Goal: Task Accomplishment & Management: Complete application form

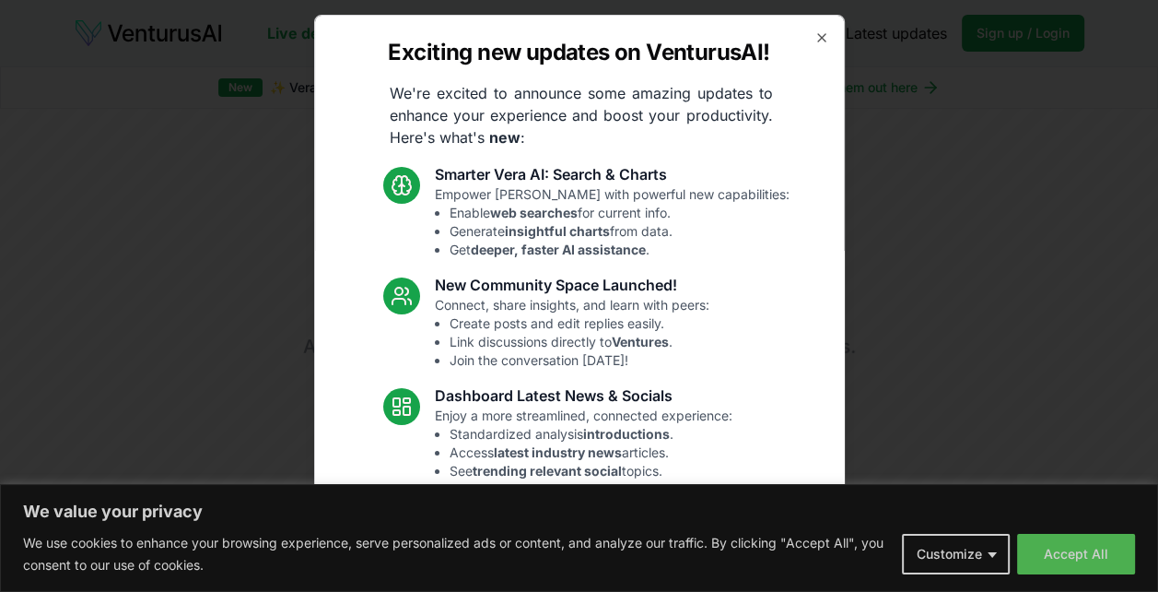
scroll to position [177, 0]
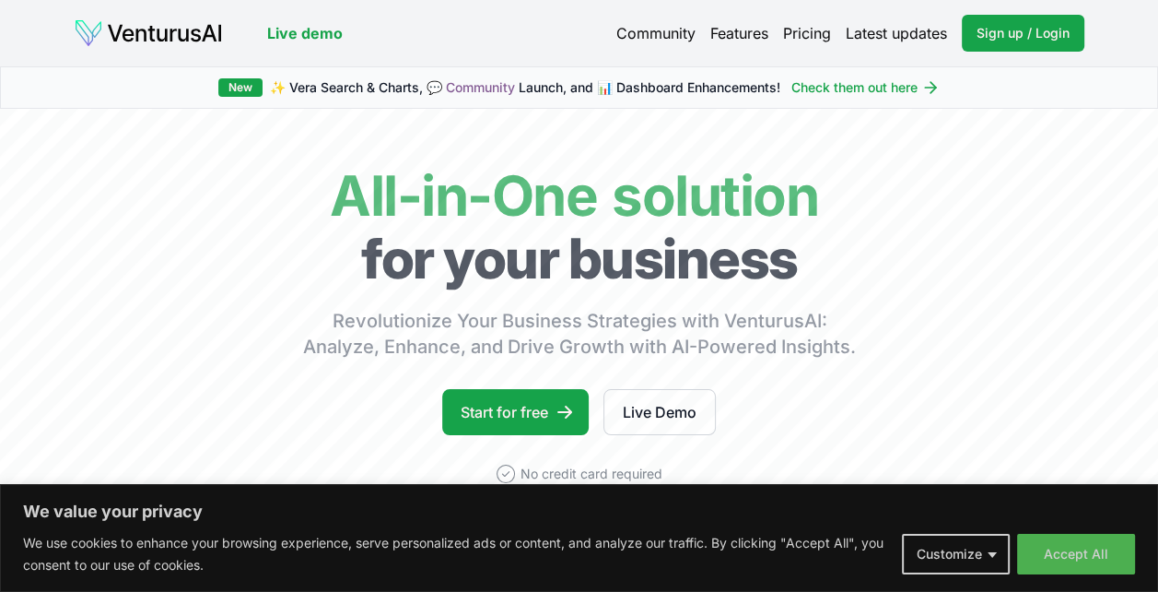
click at [1077, 551] on button "Accept All" at bounding box center [1076, 554] width 118 height 41
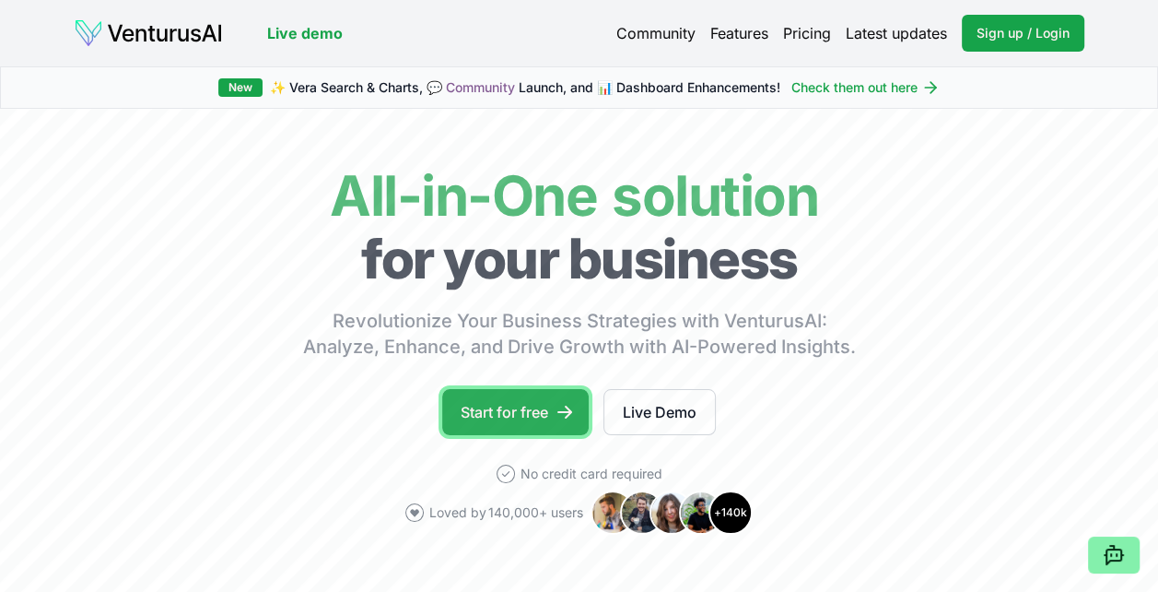
click at [505, 410] on link "Start for free" at bounding box center [515, 412] width 147 height 46
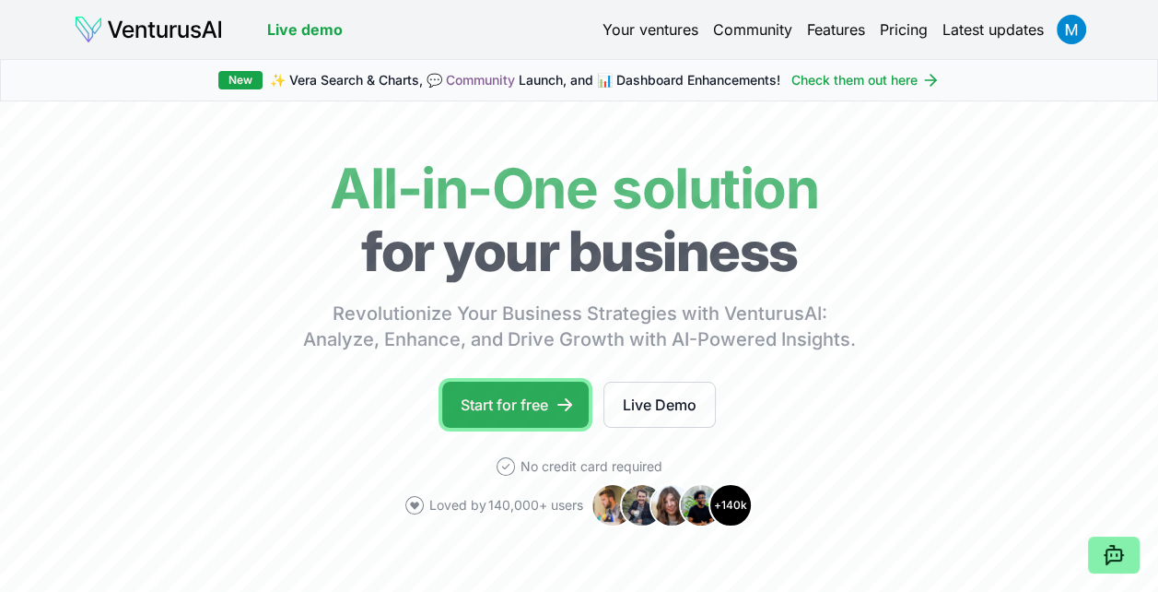
click at [546, 417] on link "Start for free" at bounding box center [515, 405] width 147 height 46
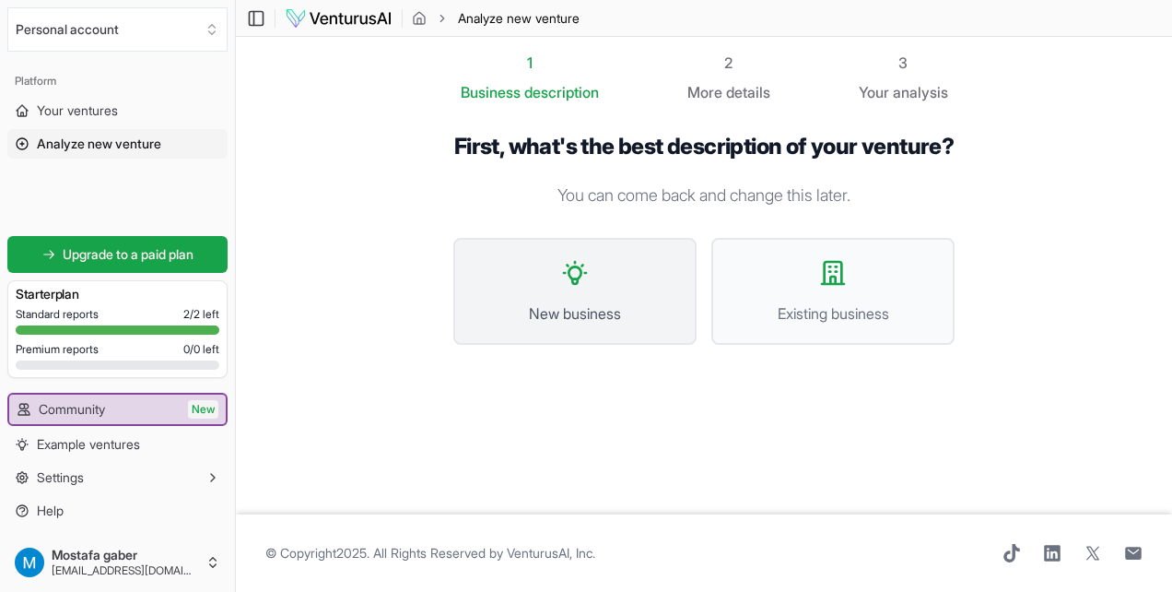
click at [649, 324] on span "New business" at bounding box center [575, 313] width 203 height 22
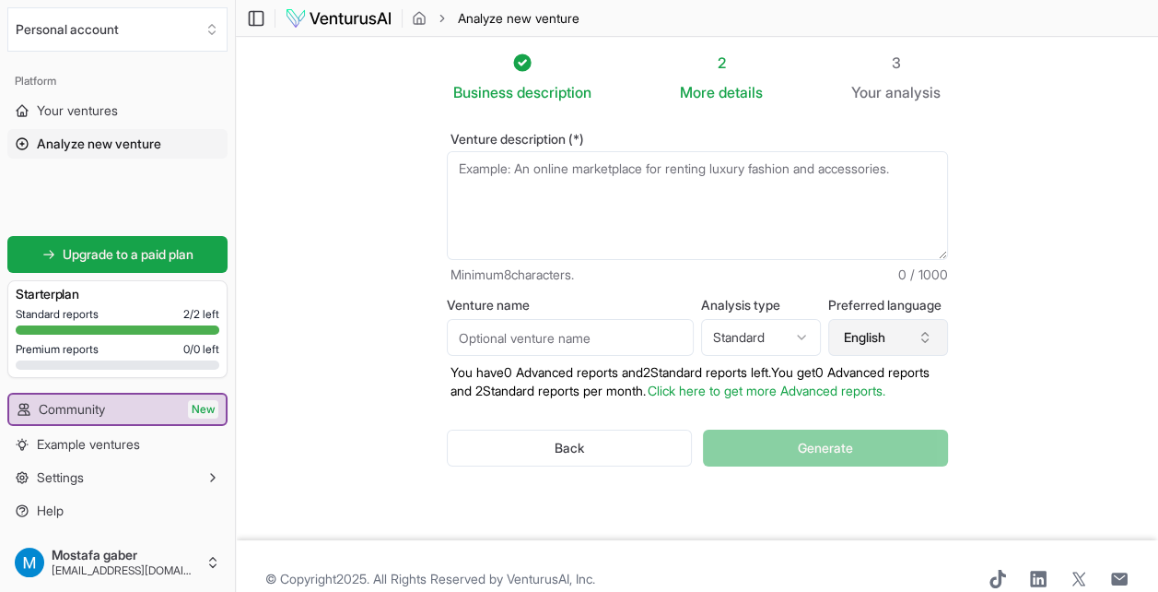
click at [923, 345] on icon "button" at bounding box center [925, 337] width 15 height 15
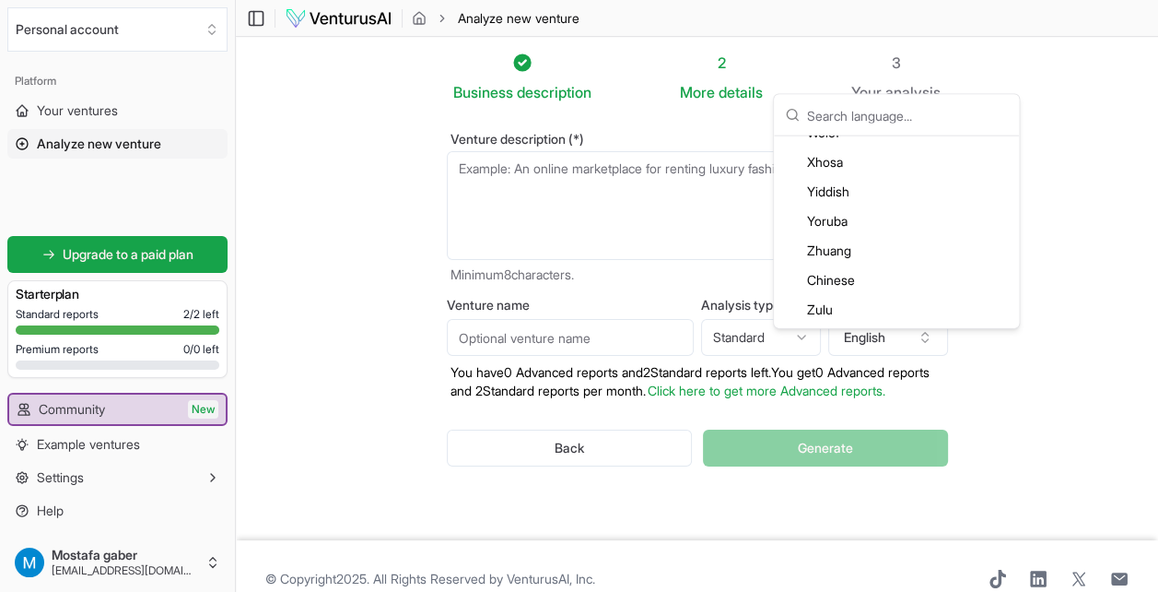
scroll to position [57, 0]
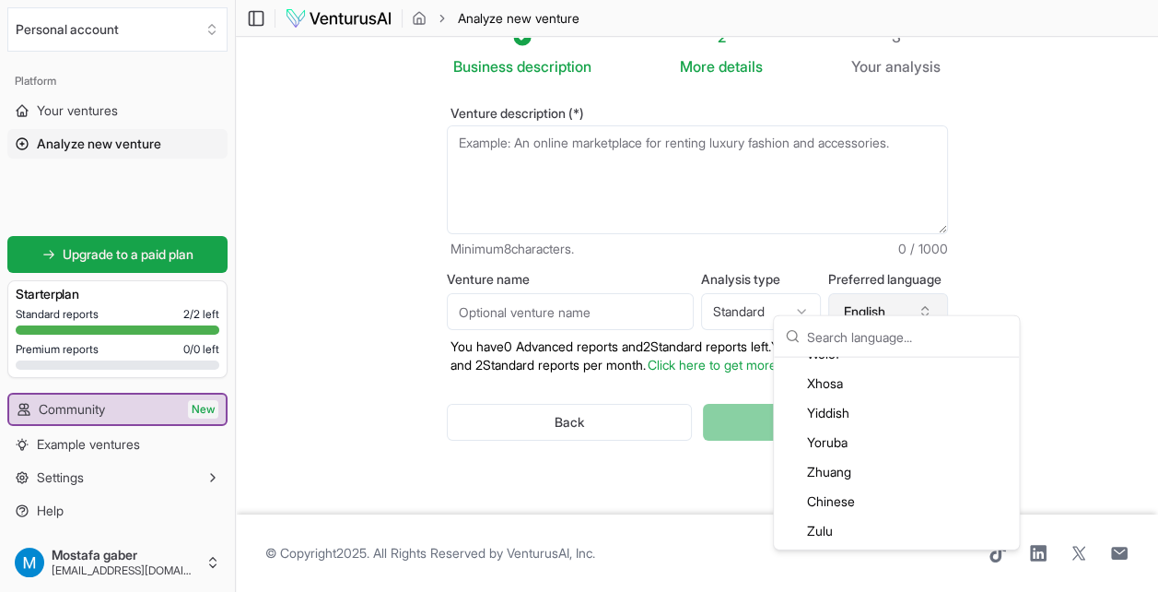
click at [933, 295] on button "English" at bounding box center [888, 311] width 120 height 37
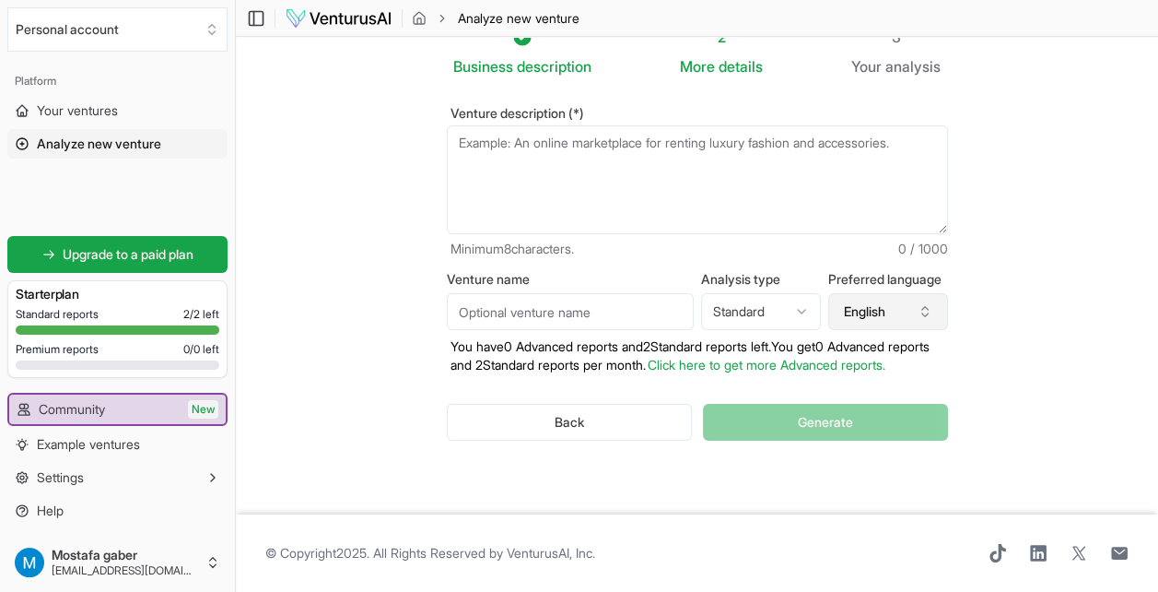
click at [931, 304] on icon "button" at bounding box center [925, 311] width 15 height 15
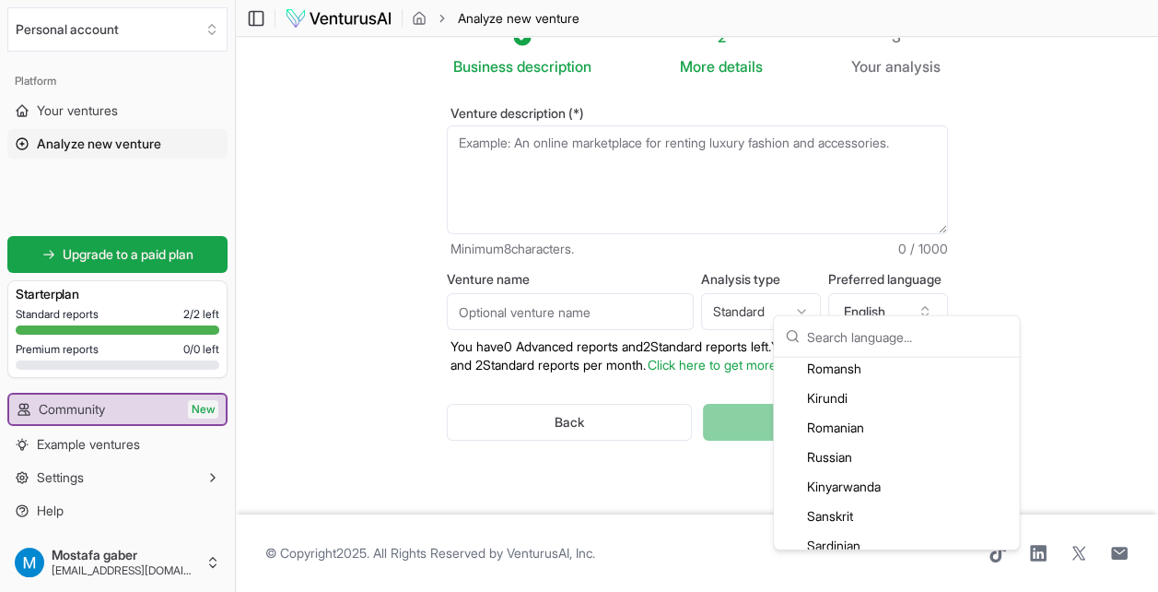
scroll to position [3963, 0]
click at [800, 278] on html "We value your privacy We use cookies to enhance your browsing experience, serve…" at bounding box center [579, 270] width 1158 height 592
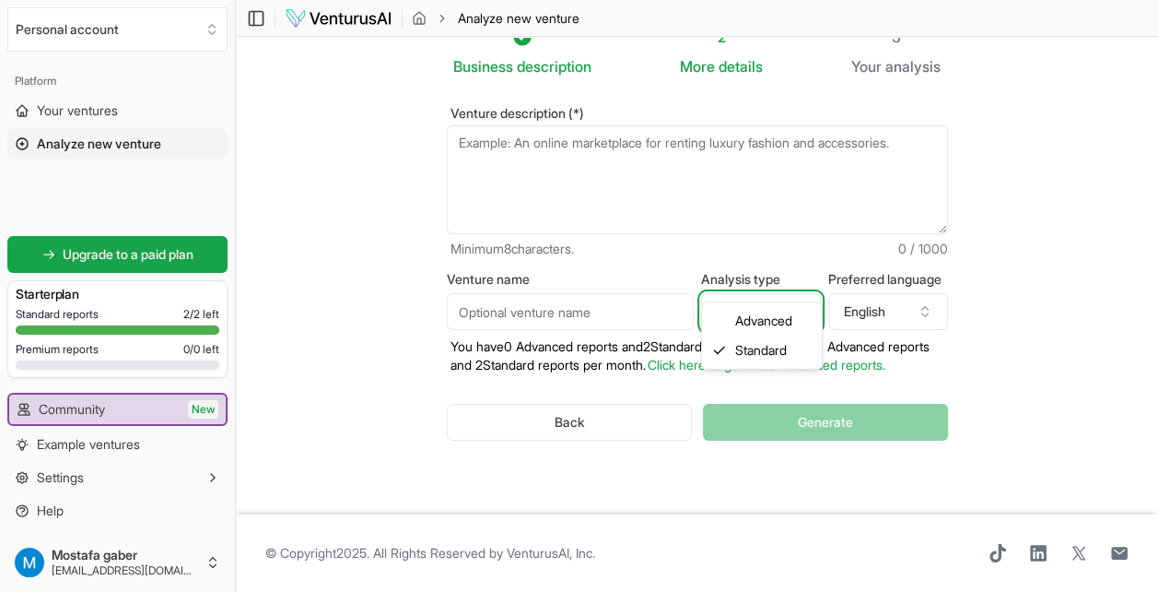
click at [800, 278] on html "We value your privacy We use cookies to enhance your browsing experience, serve…" at bounding box center [579, 270] width 1158 height 592
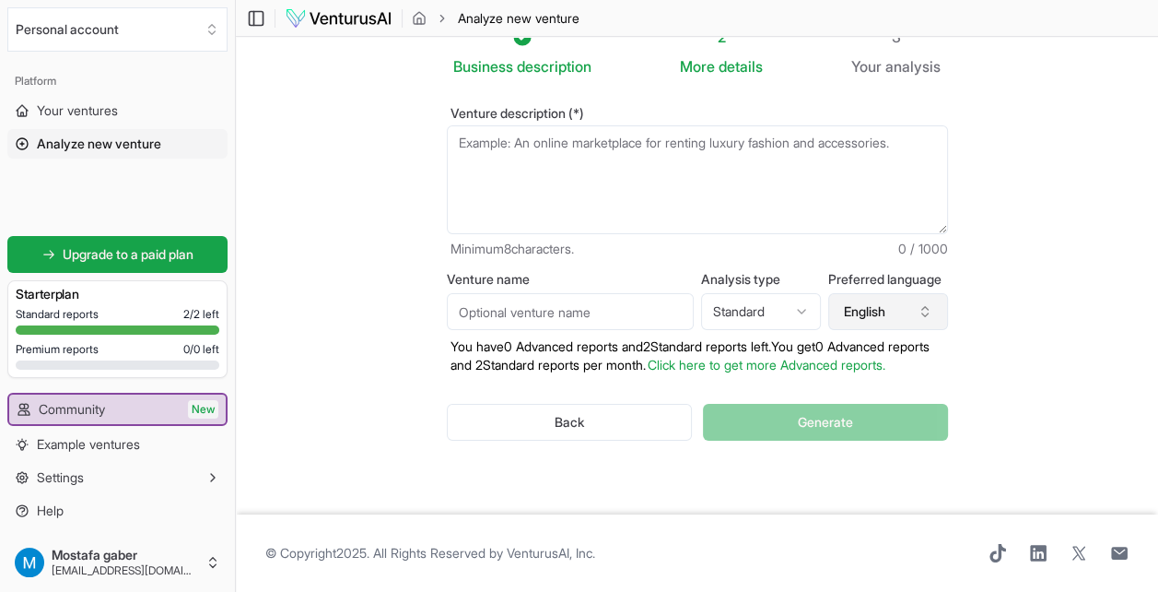
click at [929, 304] on icon "button" at bounding box center [925, 311] width 15 height 15
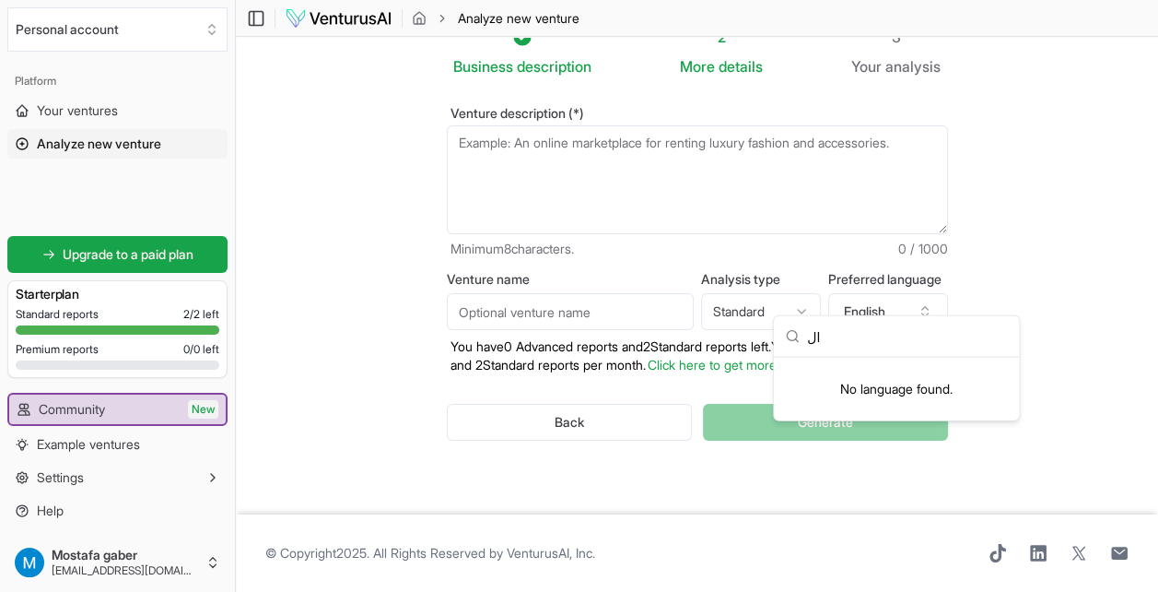
type input "ا"
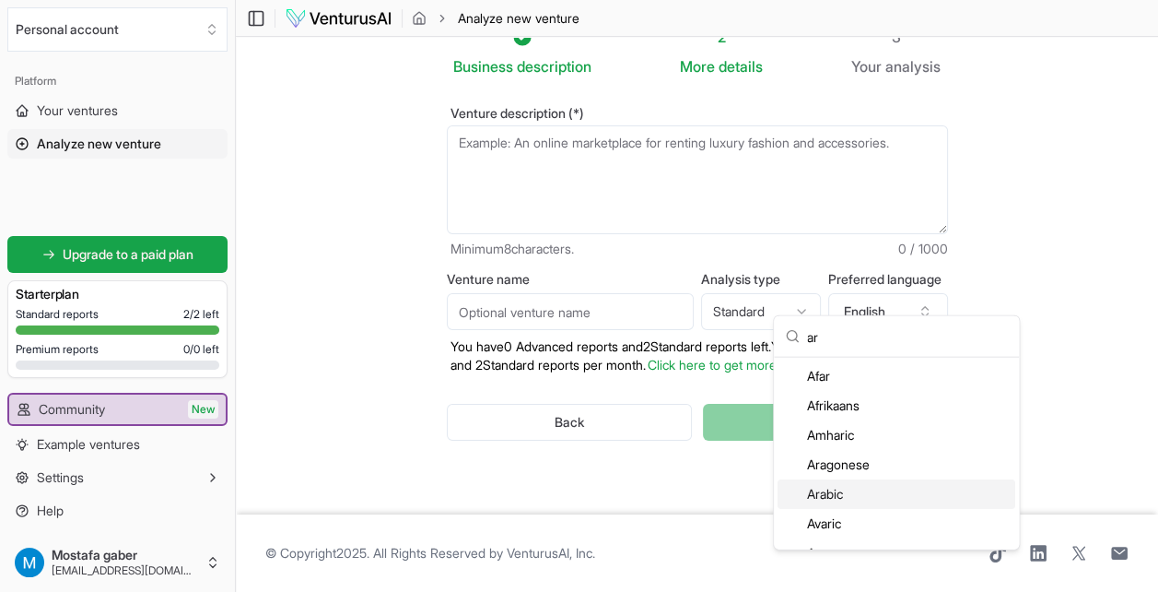
type input "ar"
click at [826, 501] on div "Arabic" at bounding box center [897, 493] width 238 height 29
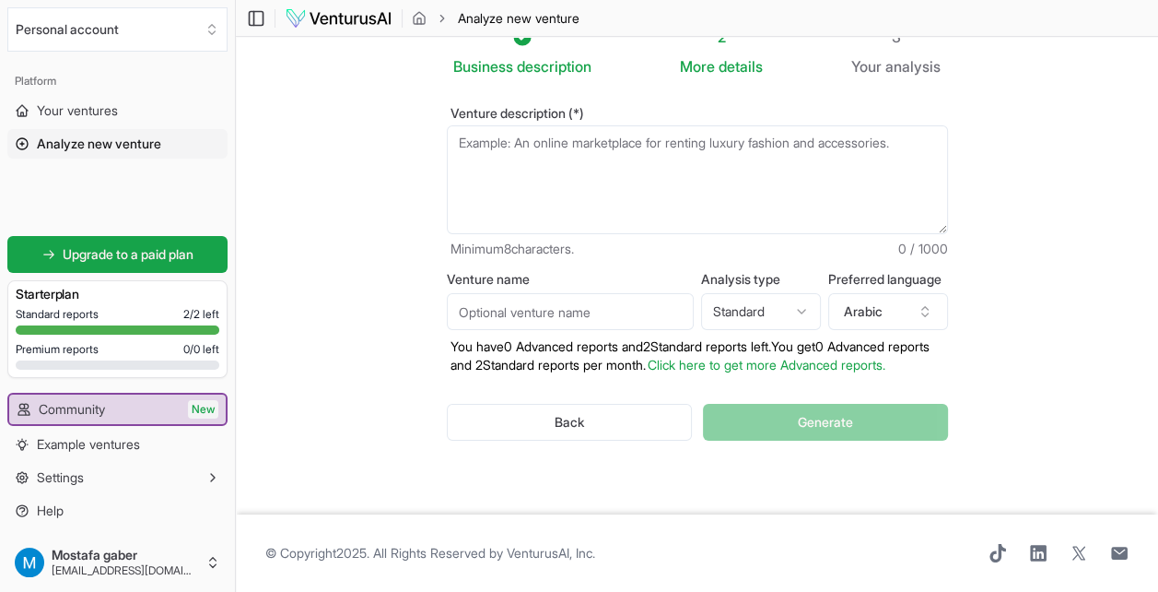
click at [605, 293] on input "Venture name" at bounding box center [570, 311] width 247 height 37
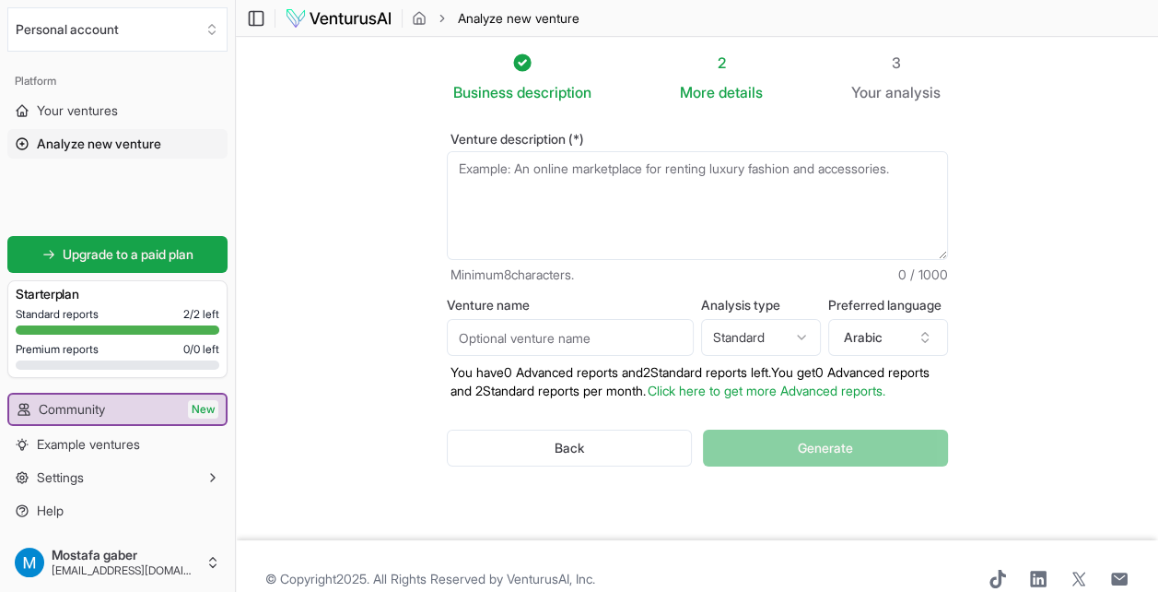
click at [652, 336] on input "Venture name" at bounding box center [570, 337] width 247 height 37
paste input "furniture"
type input "furniture"
click at [647, 193] on textarea "Venture description (*)" at bounding box center [697, 205] width 501 height 109
click at [598, 223] on textarea "Venture description (*)" at bounding box center [697, 205] width 501 height 109
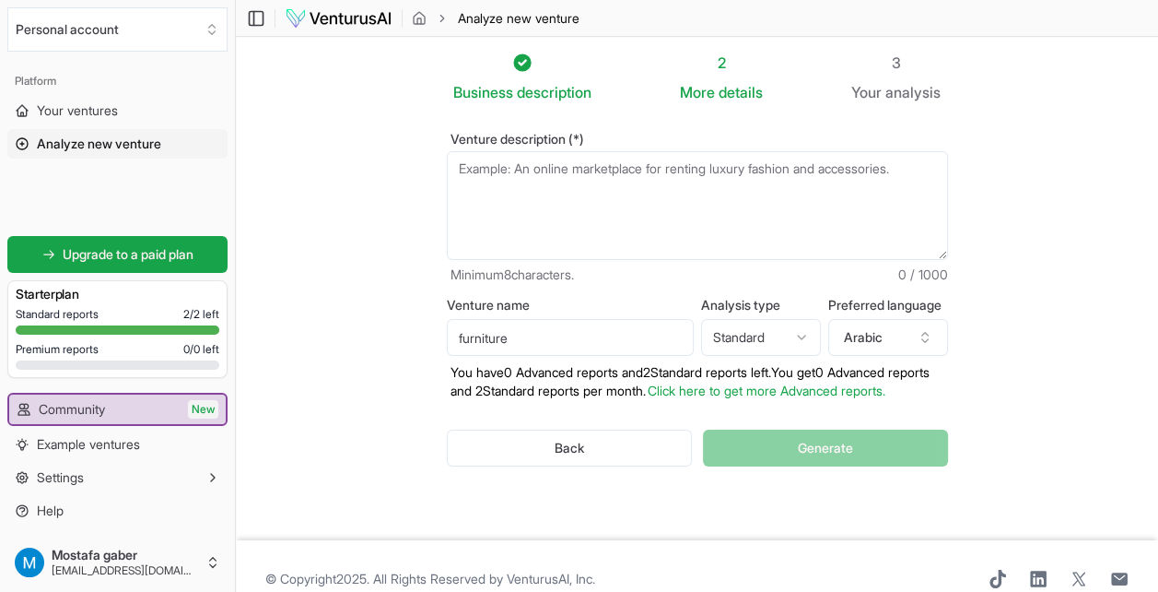
paste textarea "Home furniture showroom"
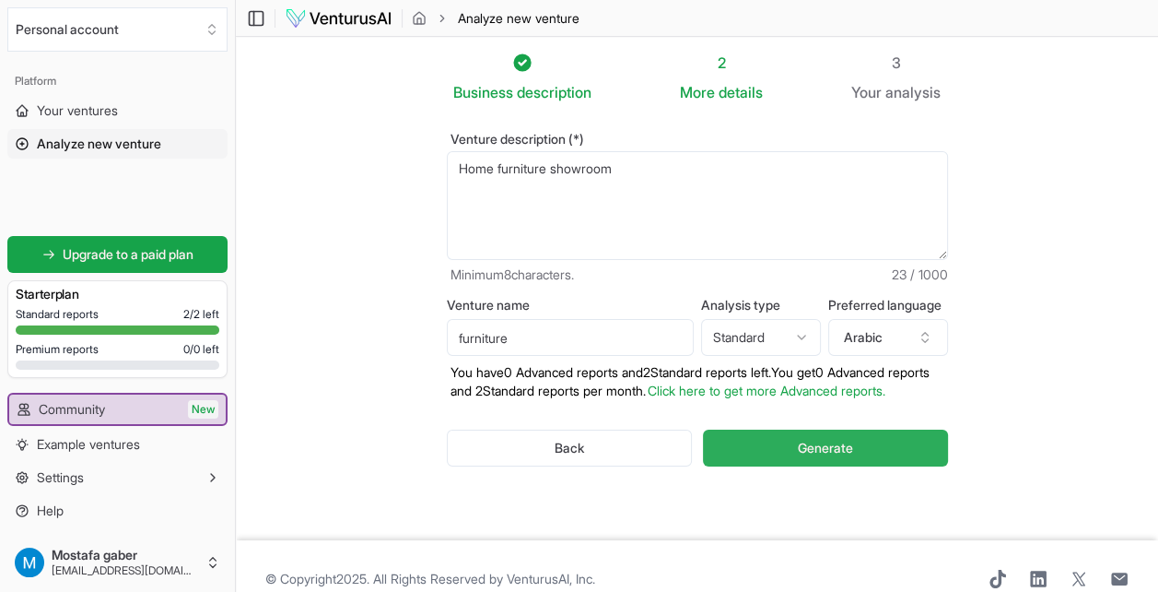
type textarea "Home furniture showroom"
click at [828, 466] on button "Generate" at bounding box center [825, 447] width 244 height 37
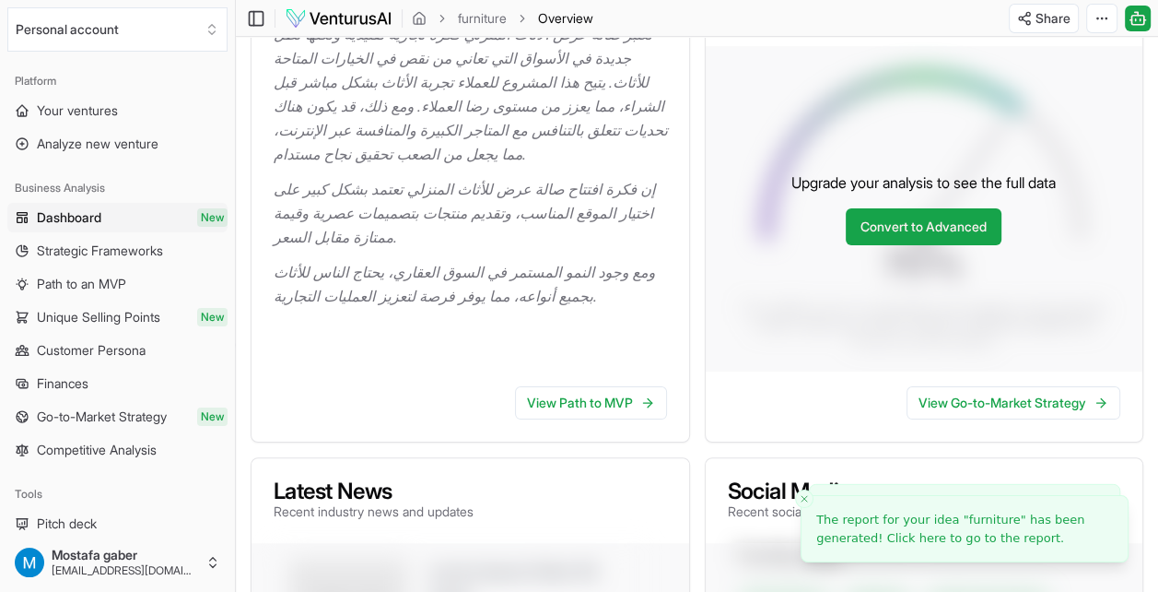
scroll to position [184, 0]
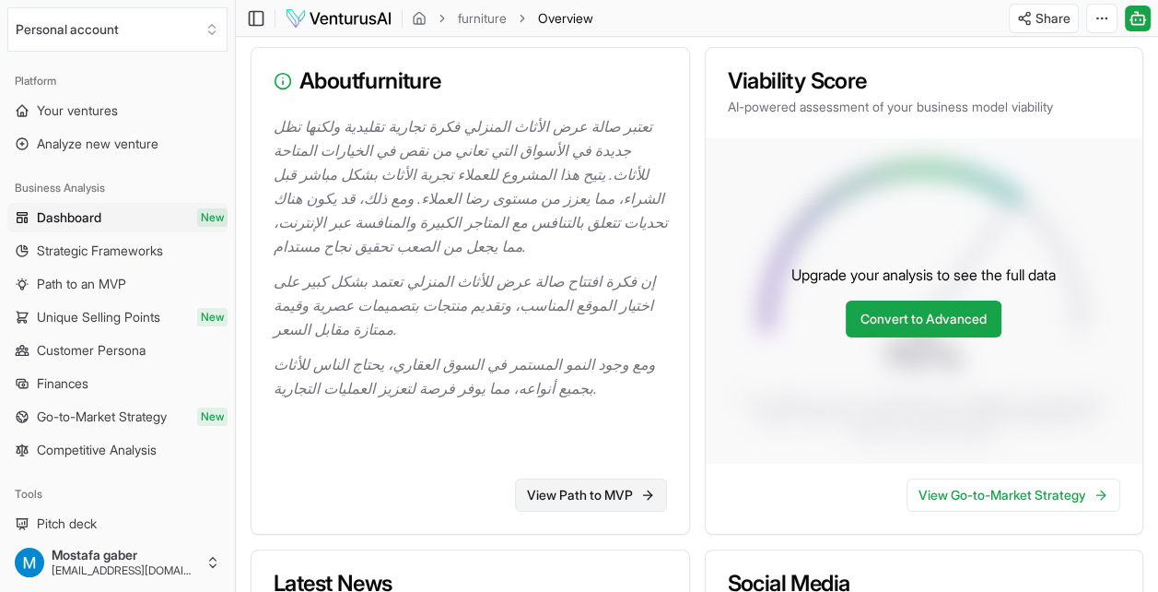
click at [633, 492] on link "View Path to MVP" at bounding box center [591, 494] width 152 height 33
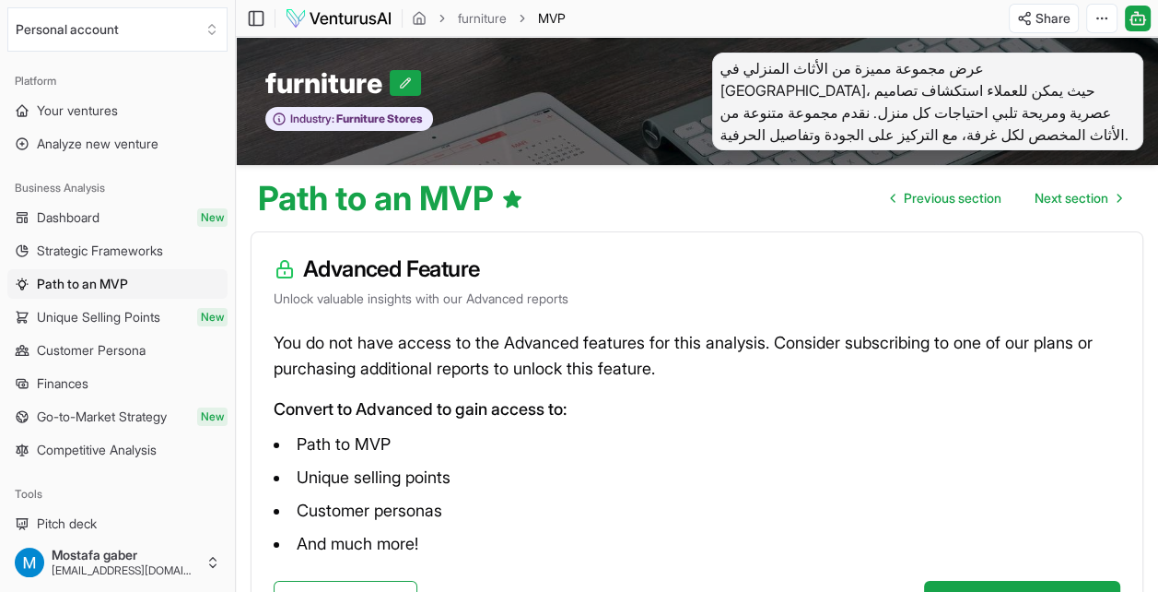
scroll to position [141, 0]
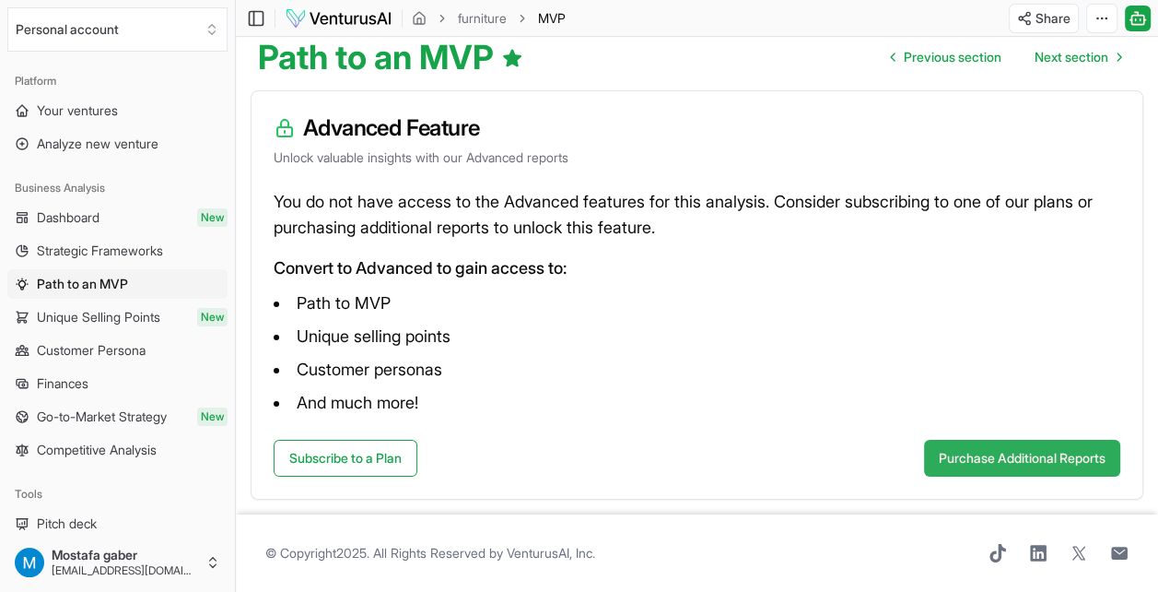
click at [931, 453] on button "Purchase Additional Reports" at bounding box center [1022, 458] width 196 height 37
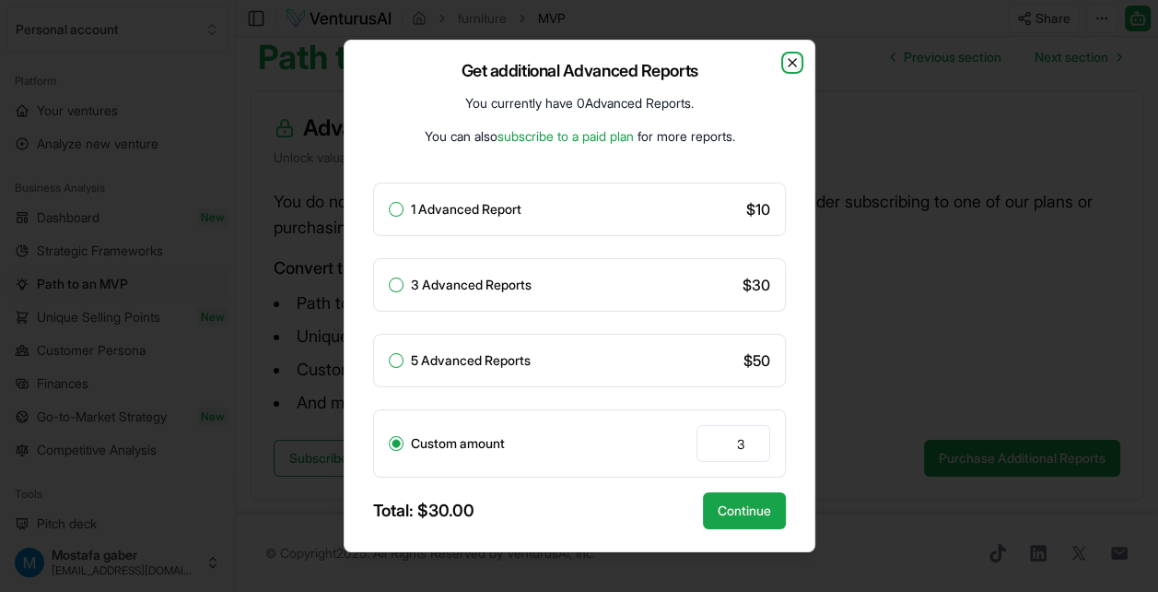
click at [795, 55] on icon "button" at bounding box center [792, 62] width 15 height 15
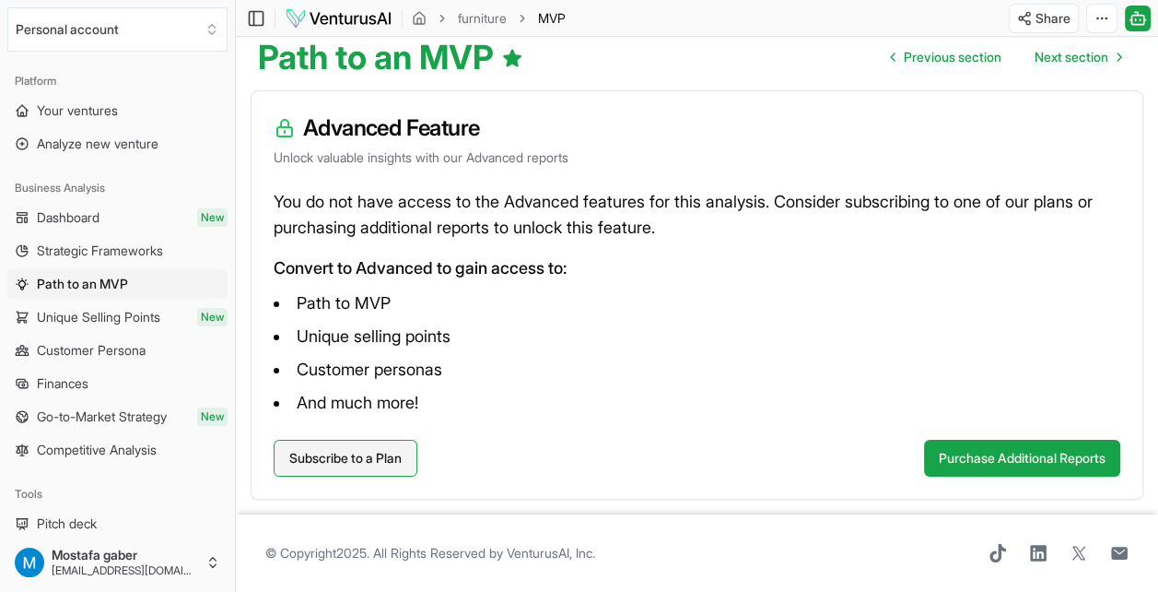
click at [362, 457] on link "Subscribe to a Plan" at bounding box center [346, 458] width 144 height 37
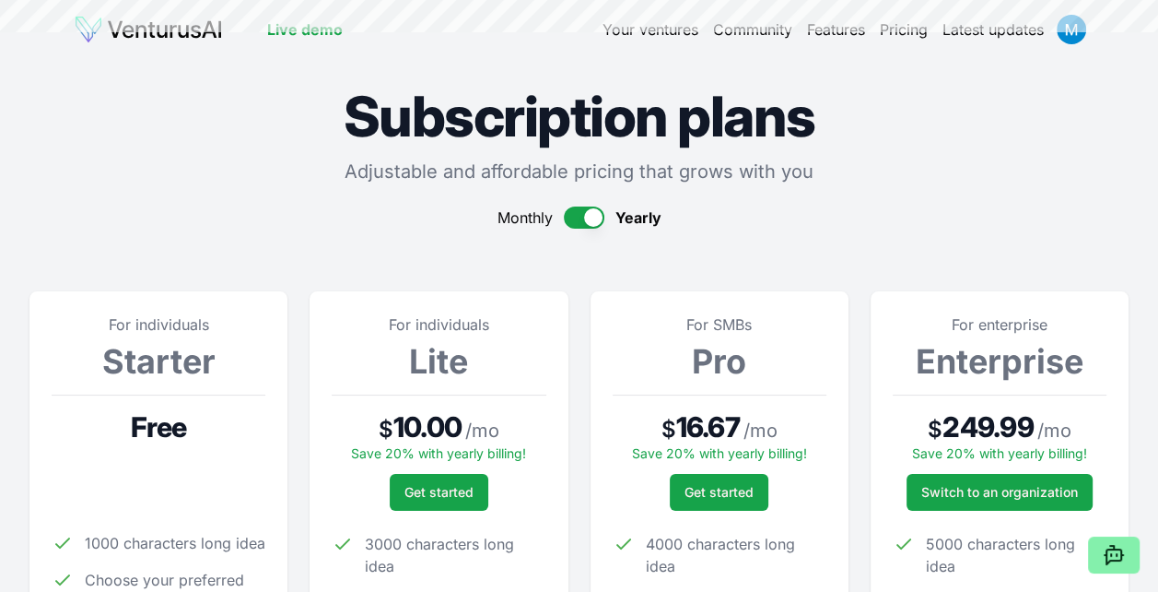
scroll to position [141, 0]
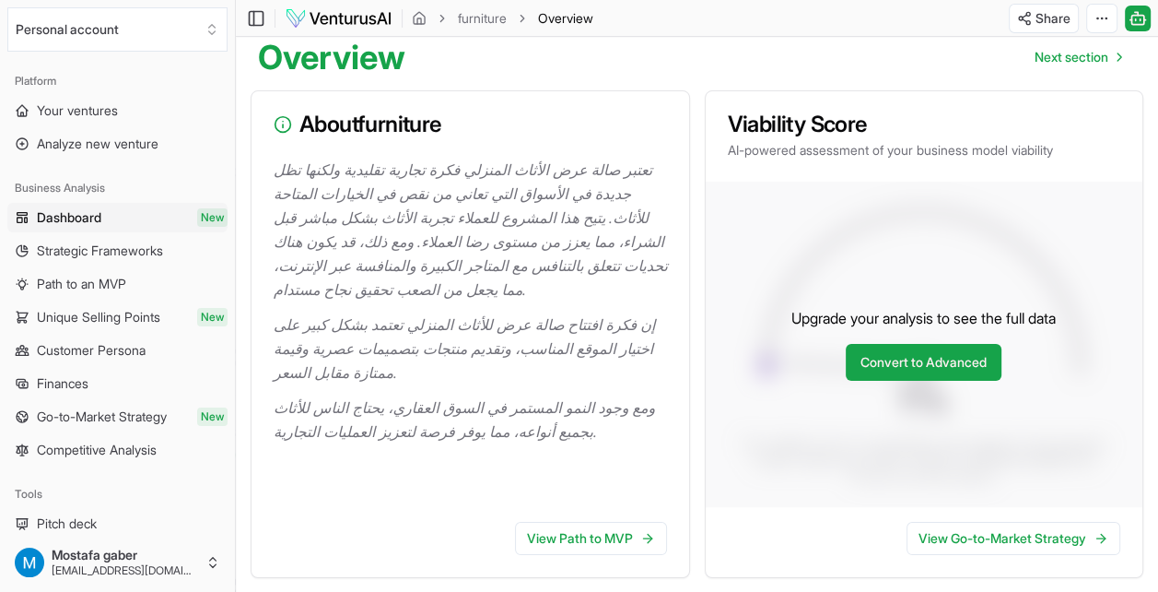
scroll to position [184, 0]
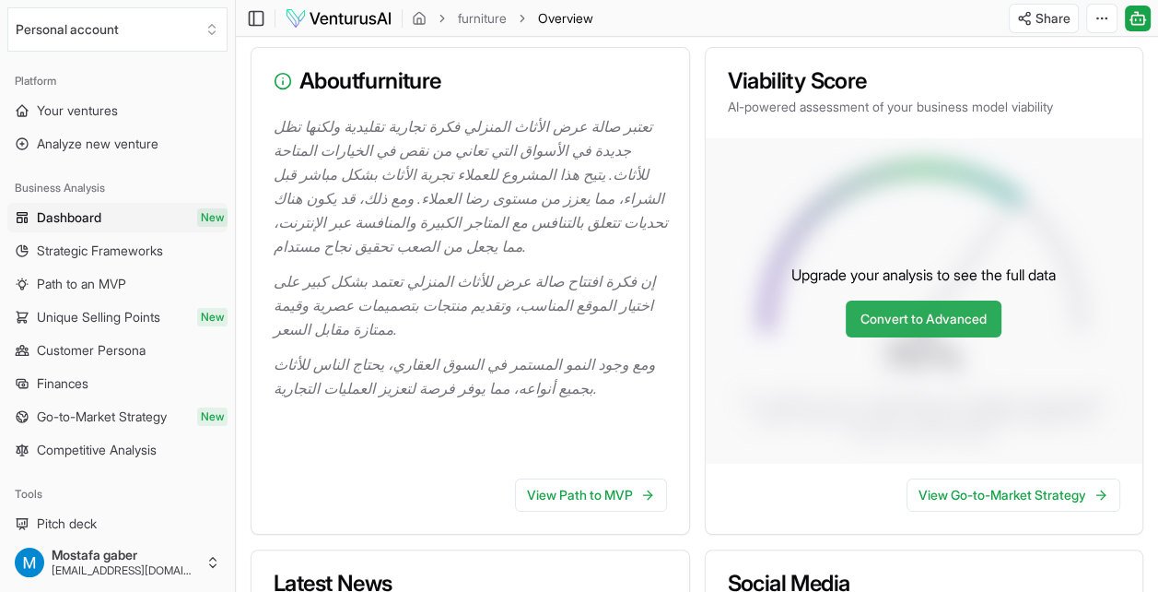
click at [940, 325] on link "Convert to Advanced" at bounding box center [924, 318] width 156 height 37
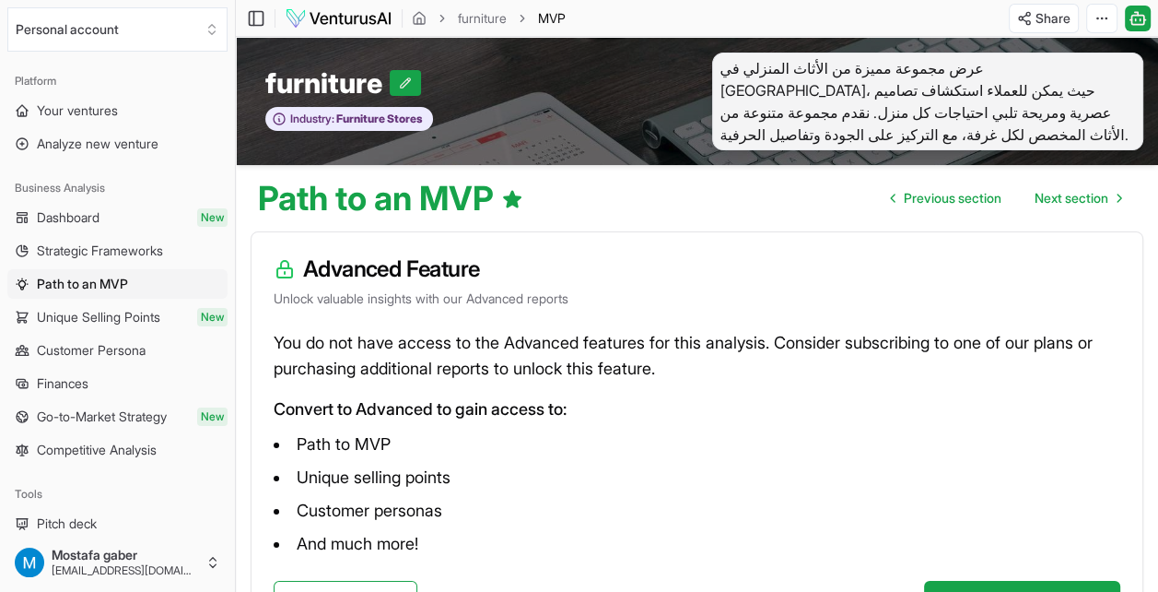
scroll to position [141, 0]
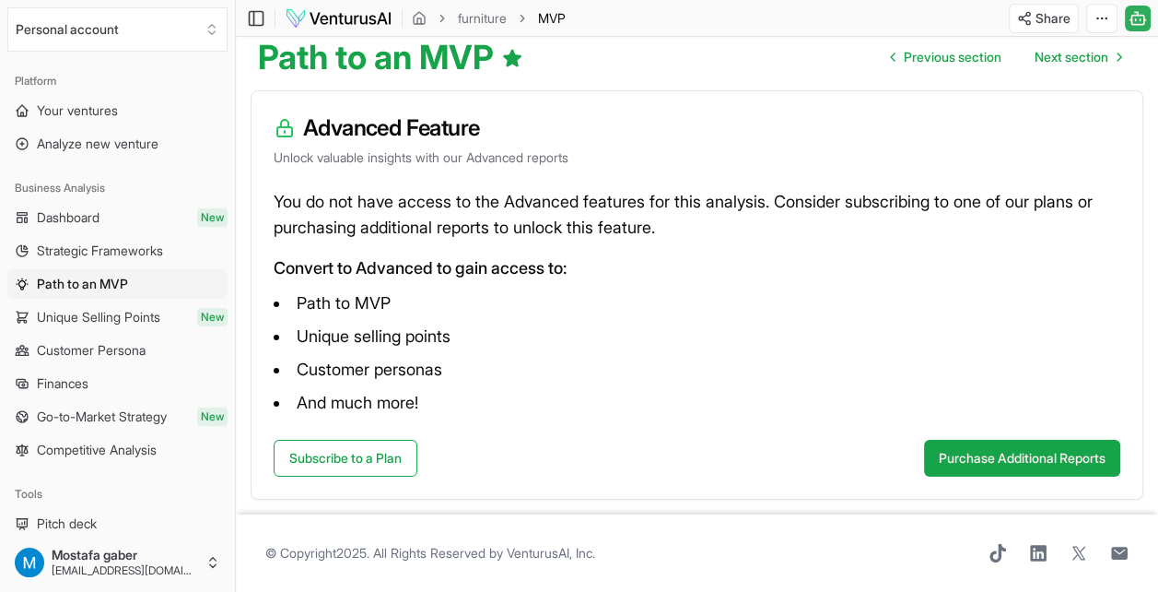
click at [1145, 12] on icon at bounding box center [1138, 18] width 18 height 22
